Goal: Transaction & Acquisition: Purchase product/service

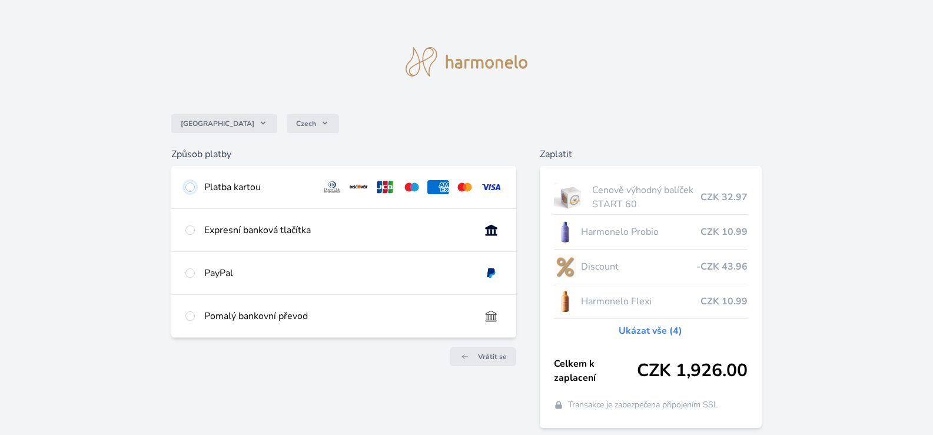
click at [189, 191] on input "radio" at bounding box center [189, 186] width 9 height 9
radio input "true"
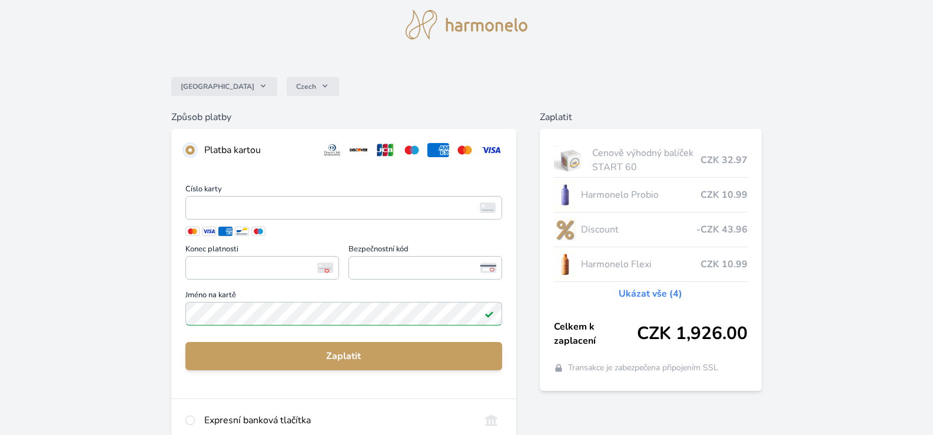
scroll to position [48, 0]
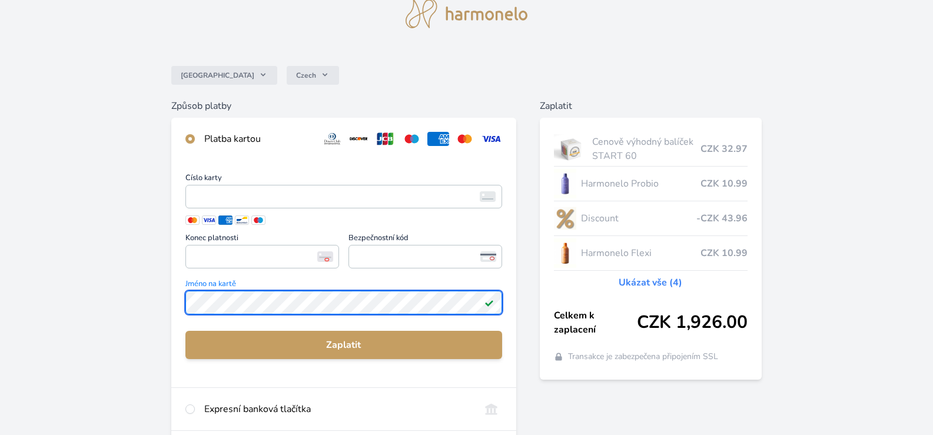
click at [137, 308] on div "Česko Czech Způsob platby Platba kartou Číslo karty <p>Your browser does not su…" at bounding box center [466, 265] width 933 height 626
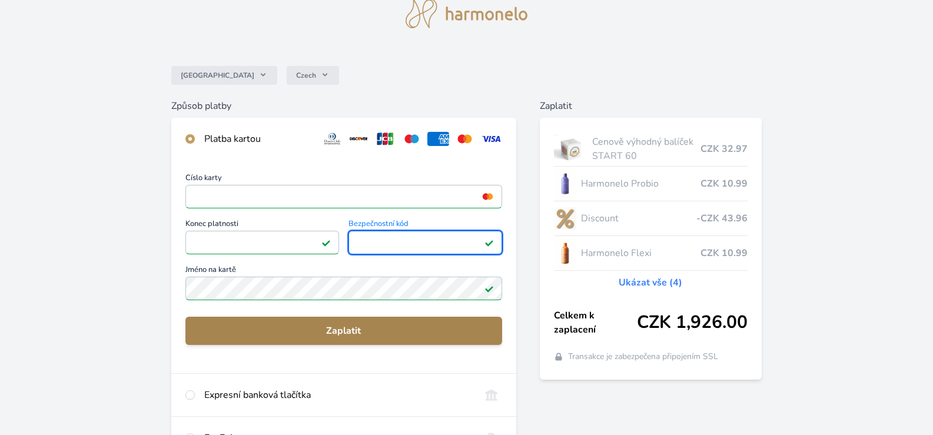
click at [366, 333] on span "Zaplatit" at bounding box center [344, 331] width 298 height 14
